Goal: Transaction & Acquisition: Download file/media

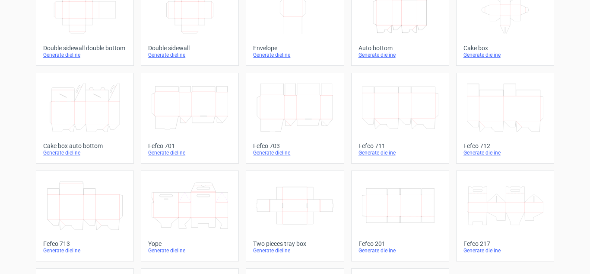
scroll to position [175, 0]
click at [377, 239] on div "Fefco 201" at bounding box center [400, 242] width 83 height 7
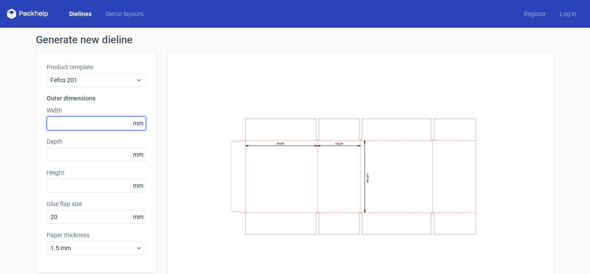
click at [105, 129] on input "text" at bounding box center [96, 123] width 99 height 14
type input "180"
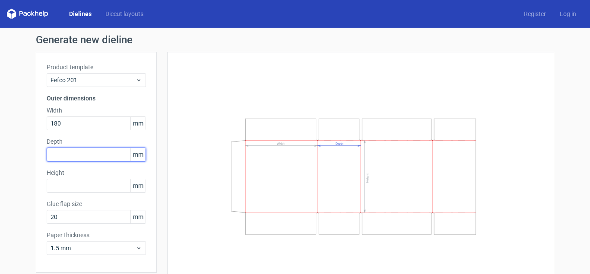
click at [94, 152] on input "text" at bounding box center [96, 154] width 99 height 14
type input "97"
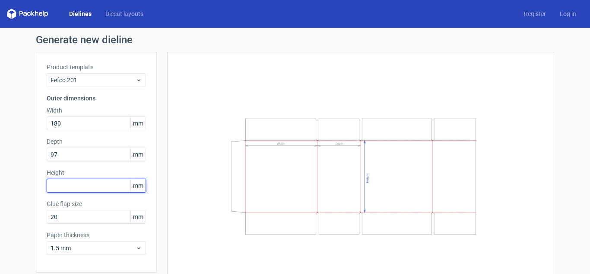
click at [88, 185] on input "text" at bounding box center [96, 185] width 99 height 14
type input "152"
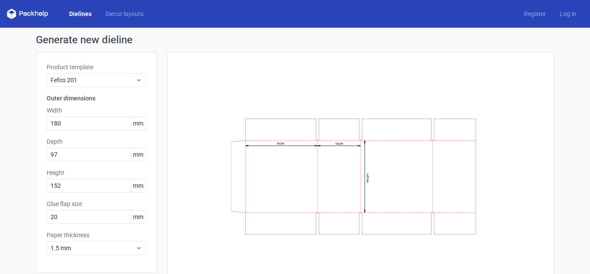
click at [179, 222] on div "Width Depth Height" at bounding box center [361, 176] width 366 height 227
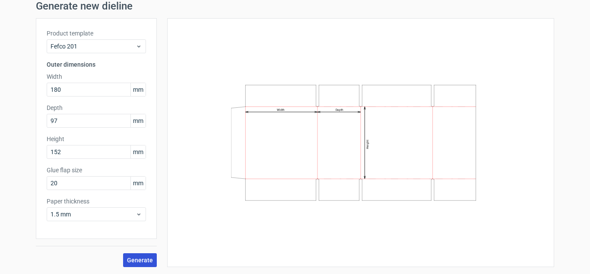
click at [140, 257] on span "Generate" at bounding box center [140, 260] width 26 height 6
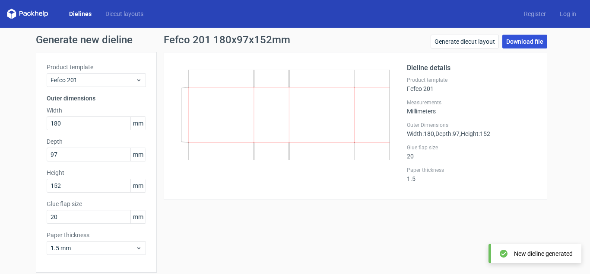
click at [531, 43] on link "Download file" at bounding box center [525, 42] width 45 height 14
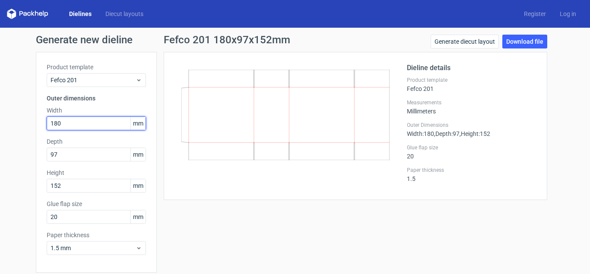
click at [100, 119] on input "180" at bounding box center [96, 123] width 99 height 14
type input "175"
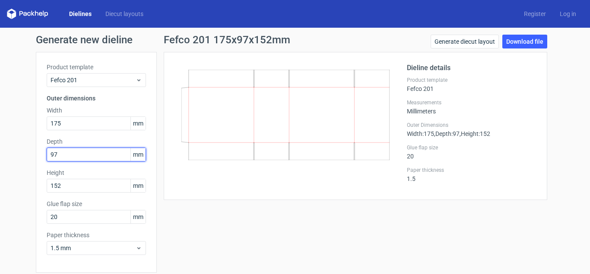
click at [87, 152] on input "97" at bounding box center [96, 154] width 99 height 14
type input "95"
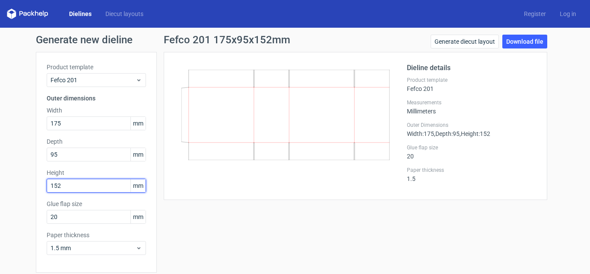
click at [76, 187] on input "152" at bounding box center [96, 185] width 99 height 14
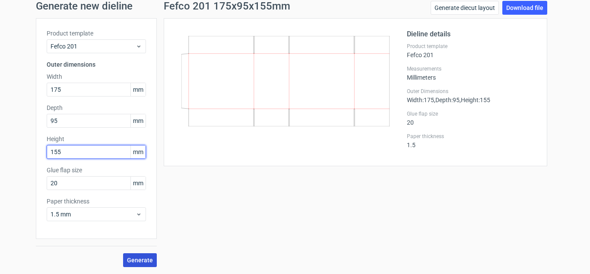
type input "155"
click at [130, 255] on button "Generate" at bounding box center [140, 260] width 34 height 14
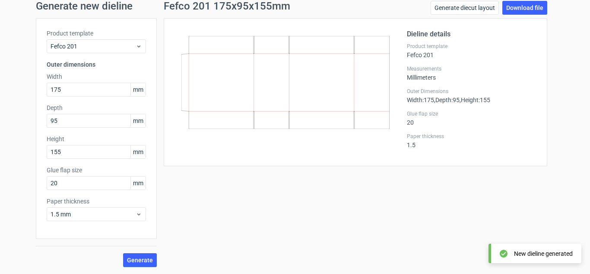
scroll to position [0, 0]
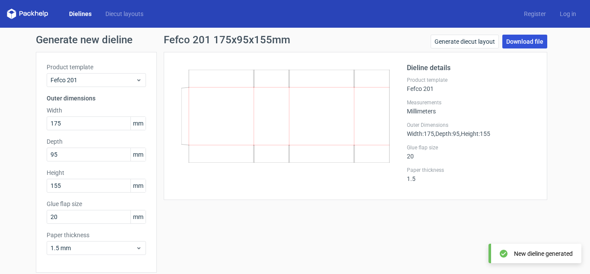
click at [517, 41] on link "Download file" at bounding box center [525, 42] width 45 height 14
